Goal: Information Seeking & Learning: Learn about a topic

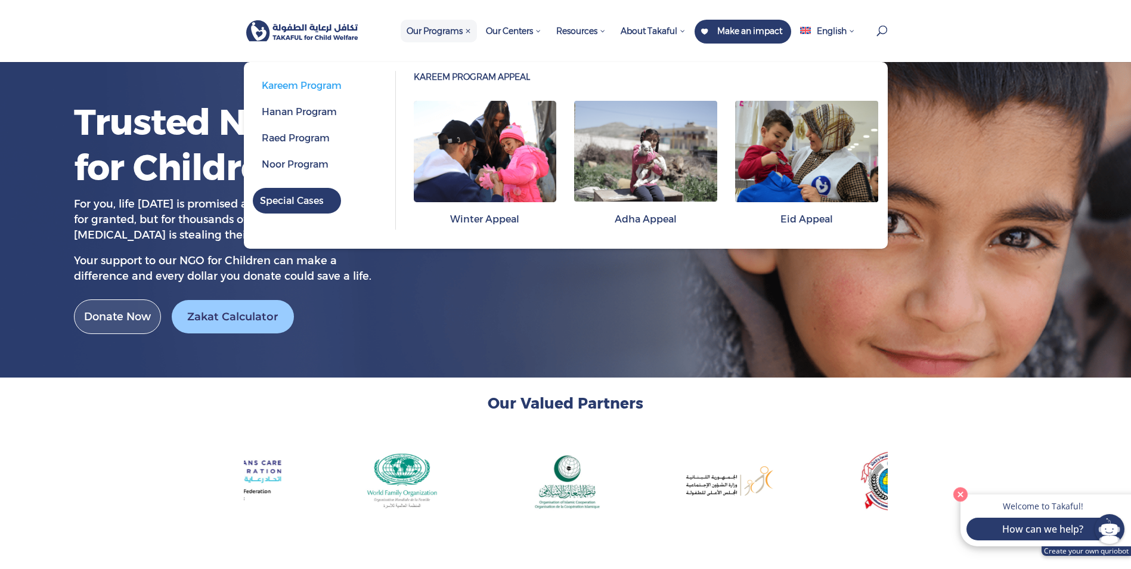
click at [439, 38] on span "Our Programs" at bounding box center [439, 31] width 76 height 23
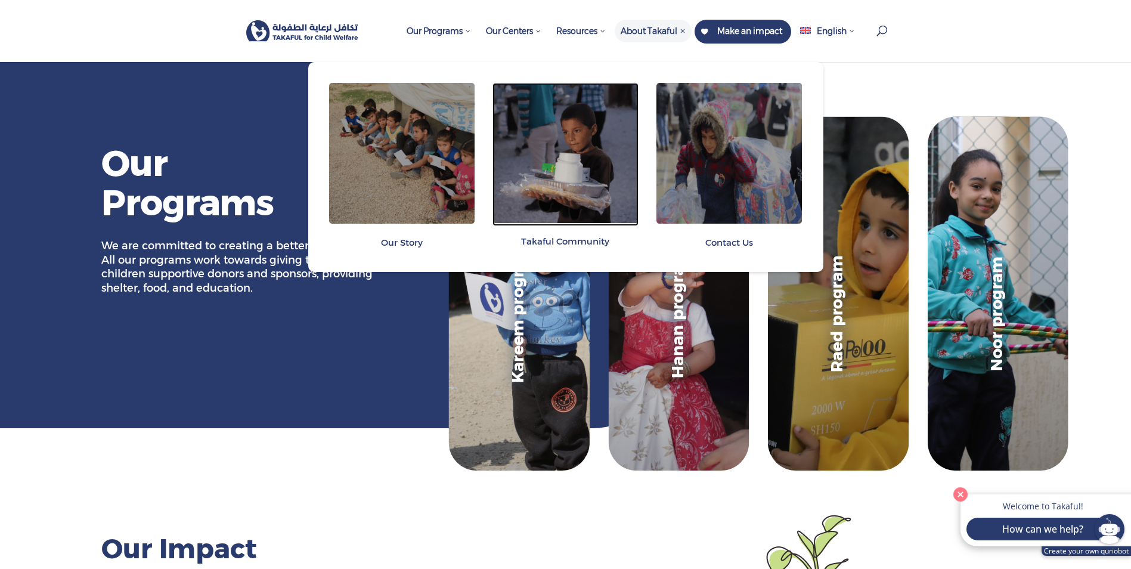
click at [555, 137] on img at bounding box center [566, 153] width 146 height 140
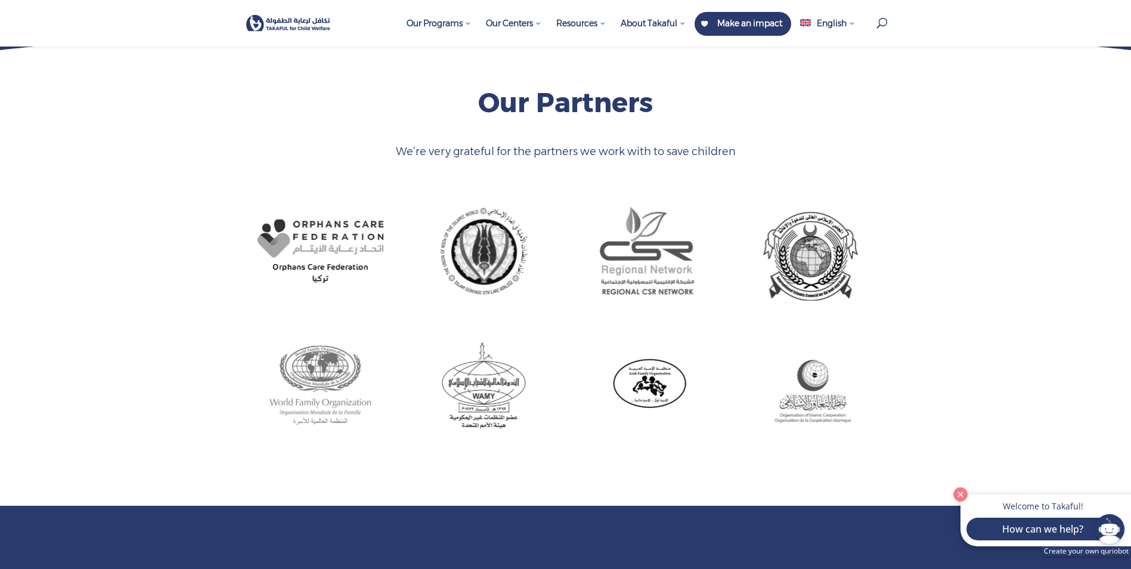
scroll to position [537, 0]
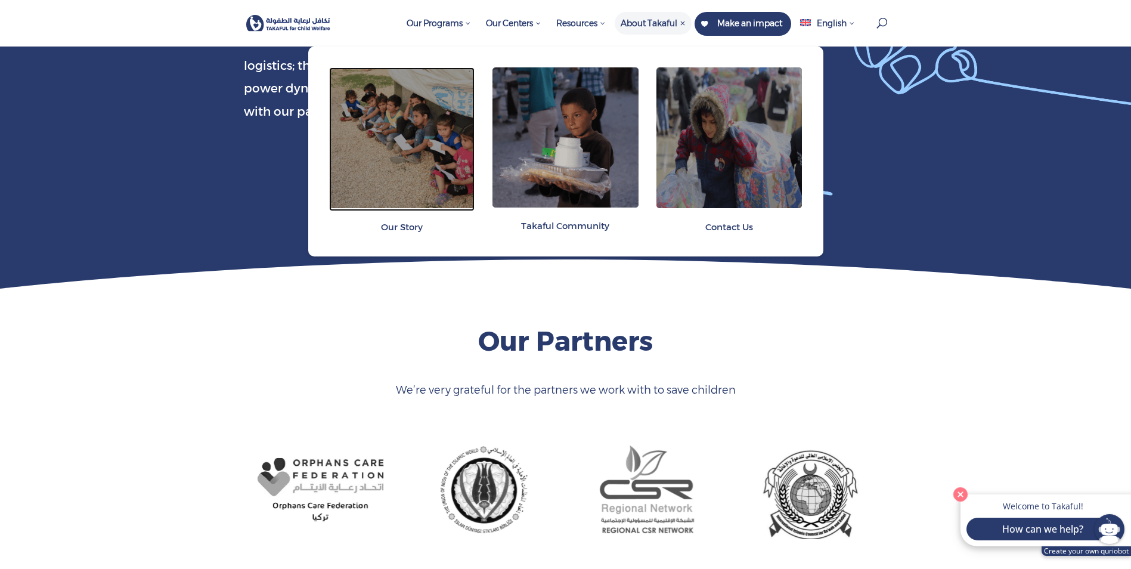
click at [398, 191] on img at bounding box center [402, 137] width 146 height 141
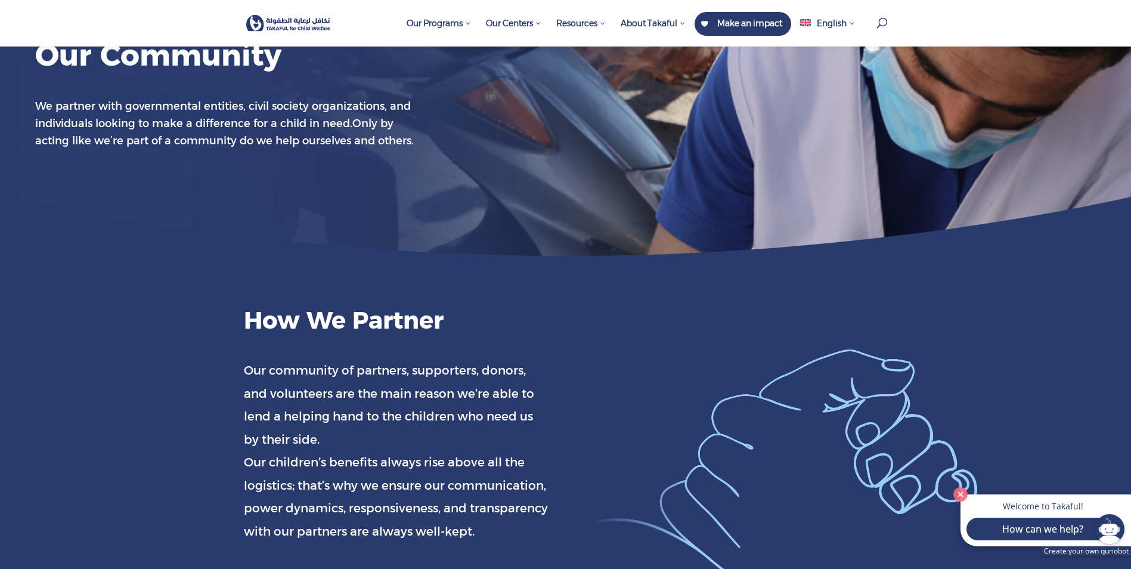
scroll to position [119, 0]
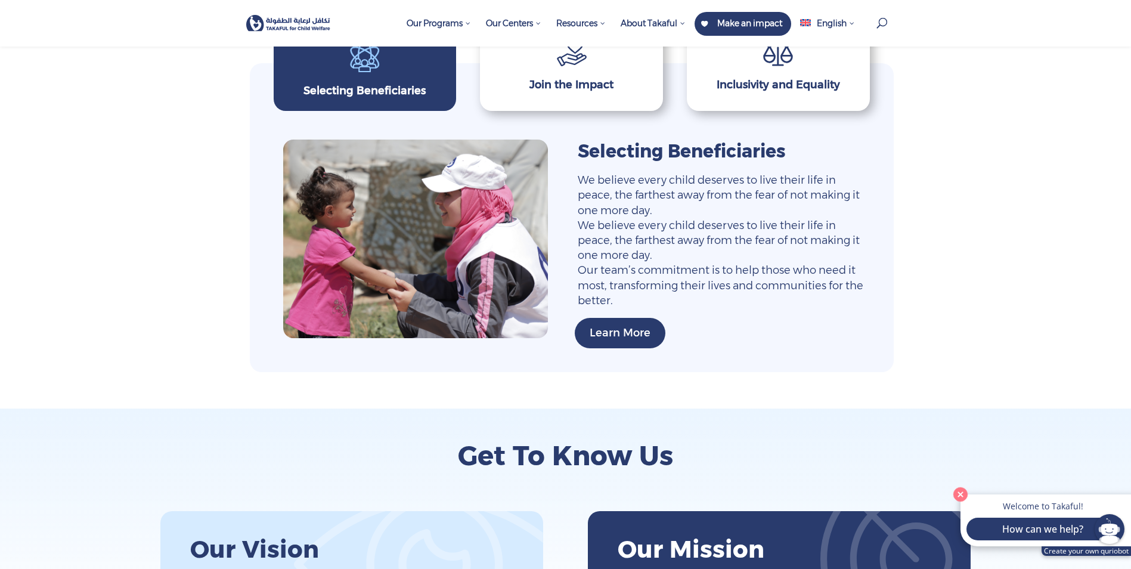
scroll to position [910, 0]
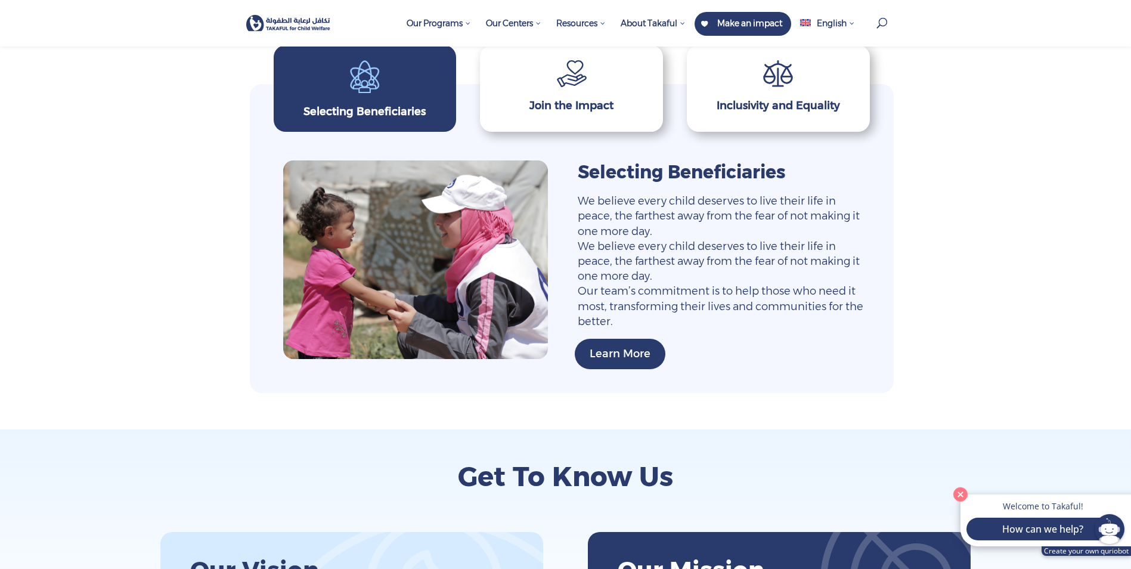
click at [627, 355] on link "Learn More" at bounding box center [620, 354] width 91 height 30
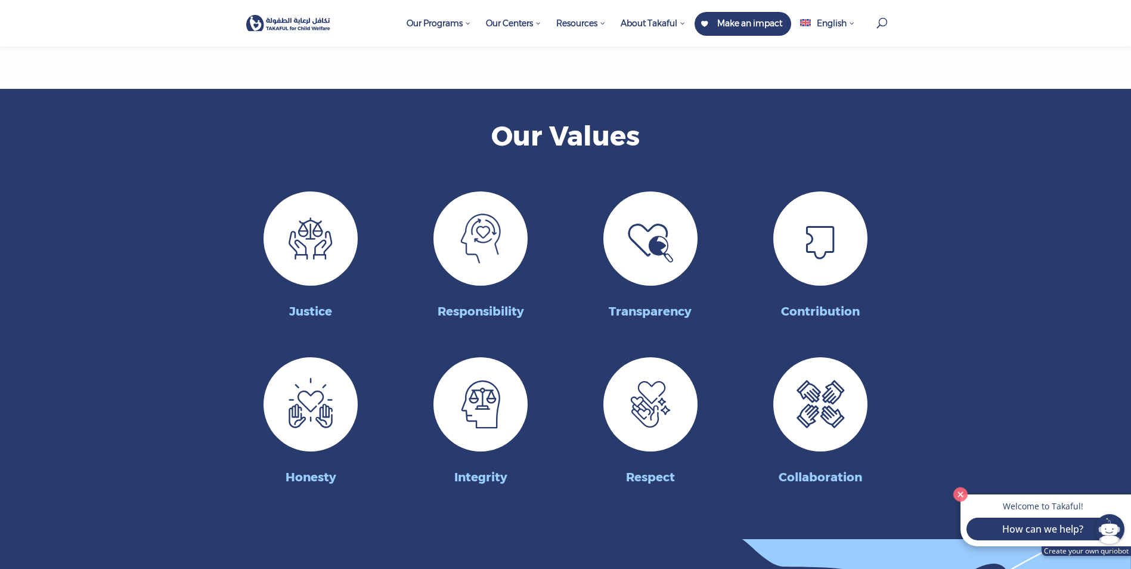
scroll to position [1506, 0]
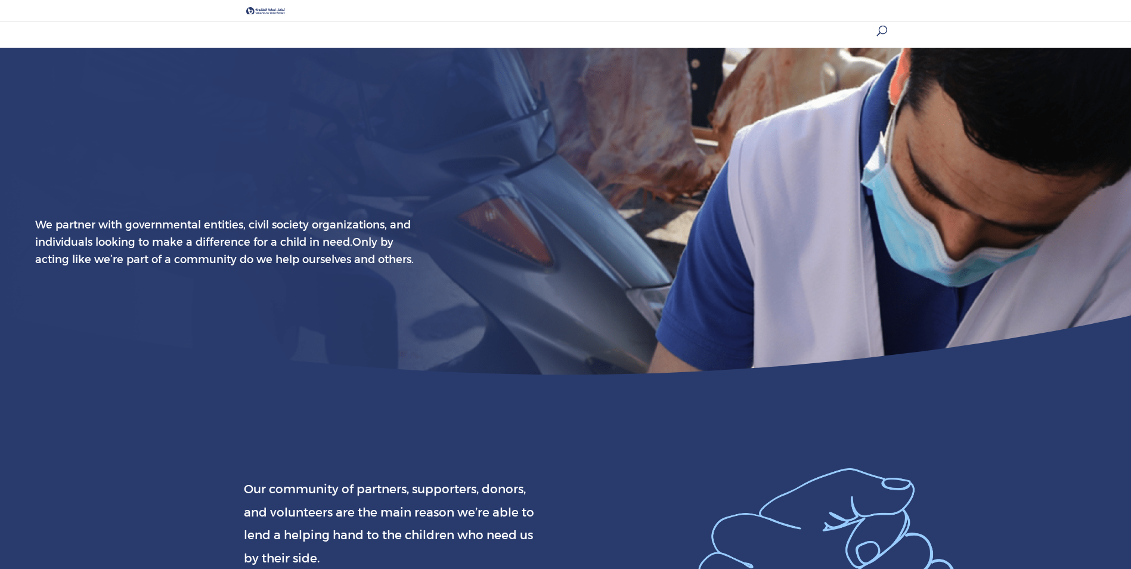
type input "**"
